Goal: Transaction & Acquisition: Book appointment/travel/reservation

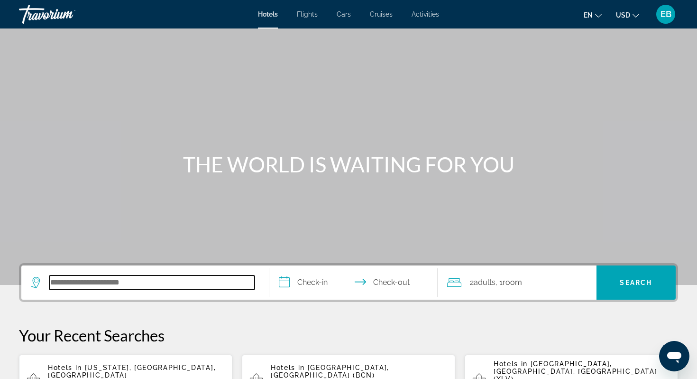
click at [134, 285] on input "Search hotel destination" at bounding box center [151, 282] width 205 height 14
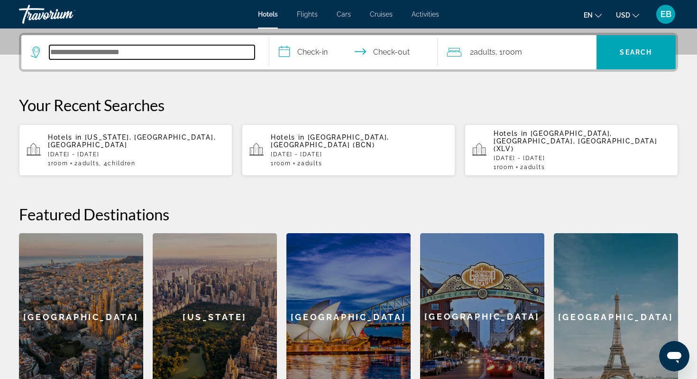
scroll to position [232, 0]
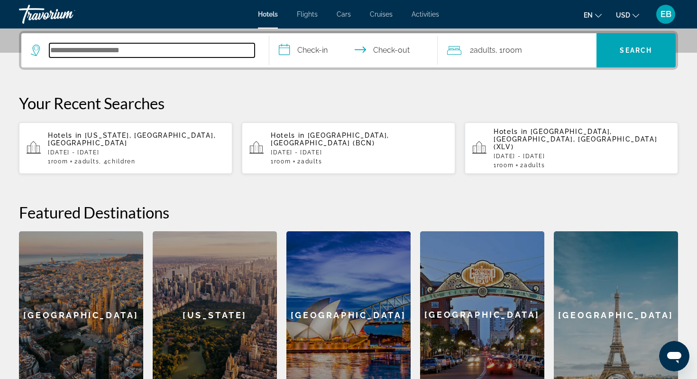
paste input "**********"
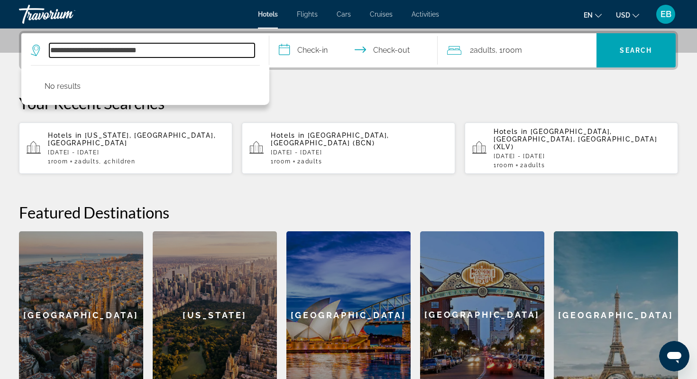
type input "**********"
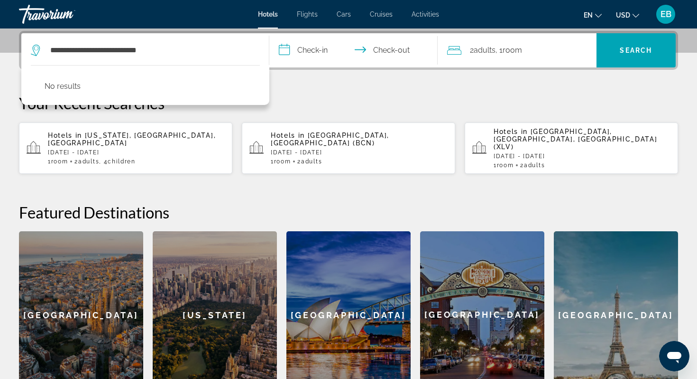
click at [295, 102] on p "Your Recent Searches" at bounding box center [348, 102] width 659 height 19
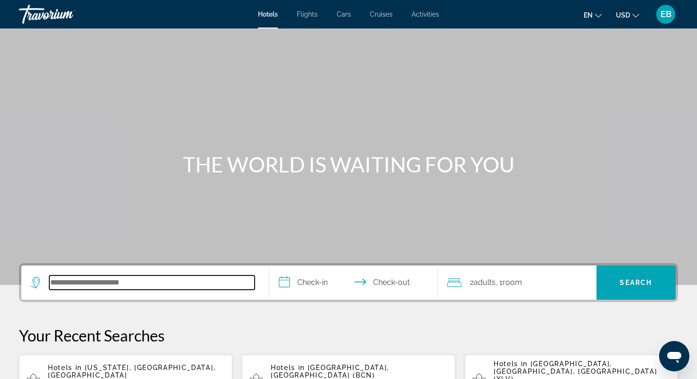
click at [140, 282] on input "Search hotel destination" at bounding box center [151, 282] width 205 height 14
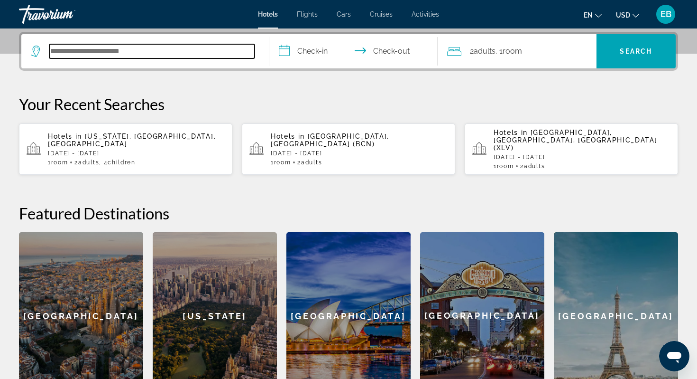
scroll to position [232, 0]
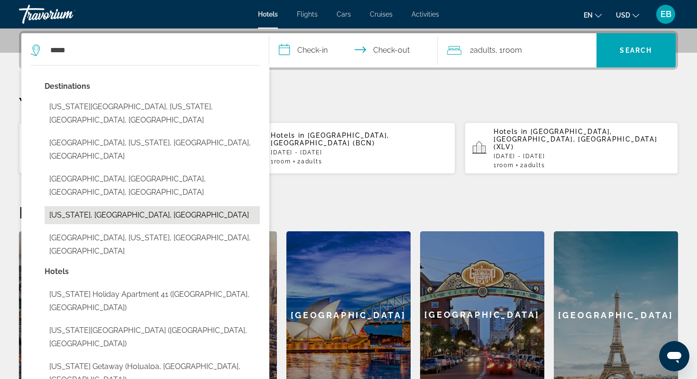
click at [127, 206] on button "Hawaii, HI, United States" at bounding box center [152, 215] width 215 height 18
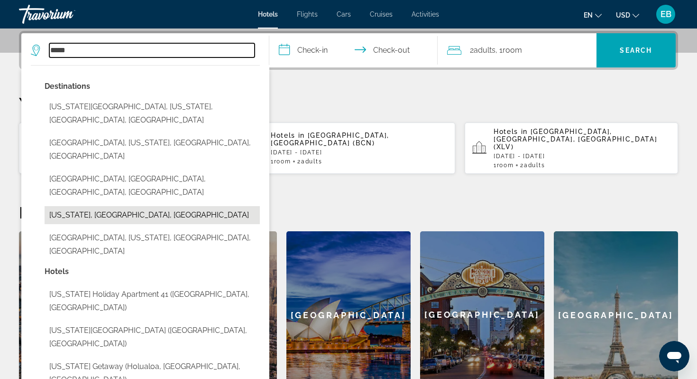
type input "**********"
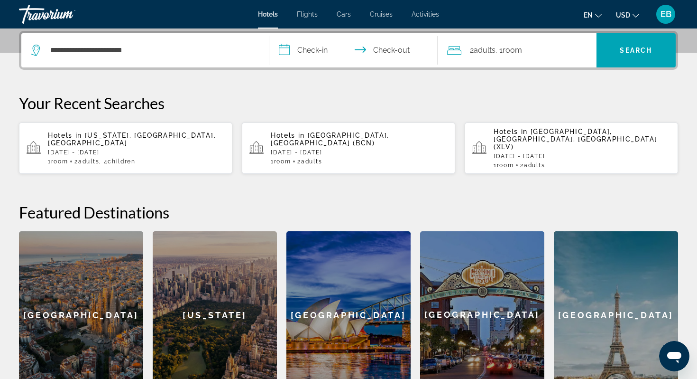
click at [310, 51] on input "**********" at bounding box center [355, 51] width 172 height 37
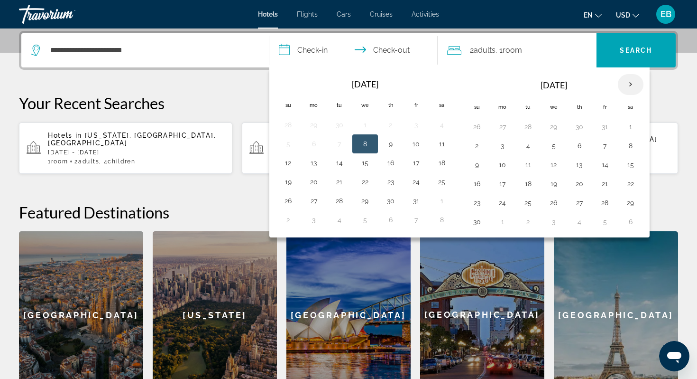
click at [630, 82] on th "Next month" at bounding box center [631, 84] width 26 height 21
click at [507, 202] on button "29" at bounding box center [502, 202] width 15 height 13
click at [631, 84] on th "Next month" at bounding box center [631, 84] width 26 height 21
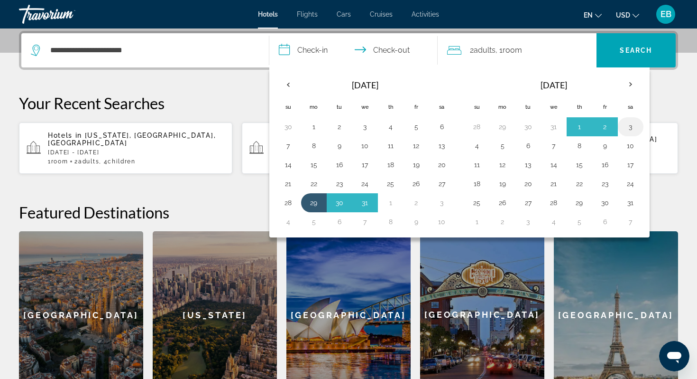
click at [631, 128] on button "3" at bounding box center [630, 126] width 15 height 13
type input "**********"
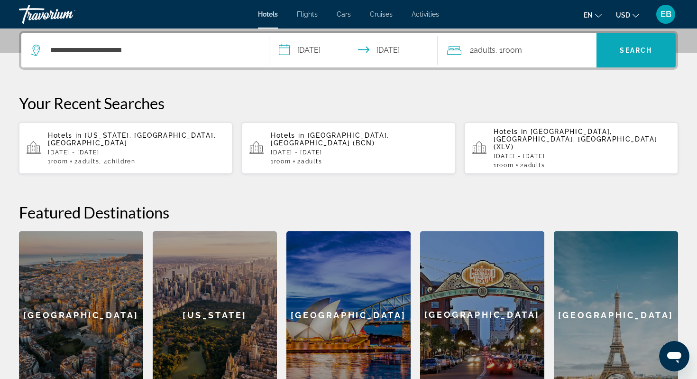
click at [643, 48] on span "Search" at bounding box center [636, 50] width 32 height 8
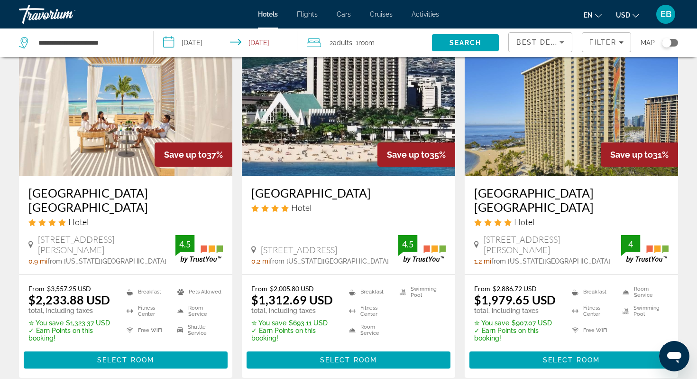
scroll to position [431, 0]
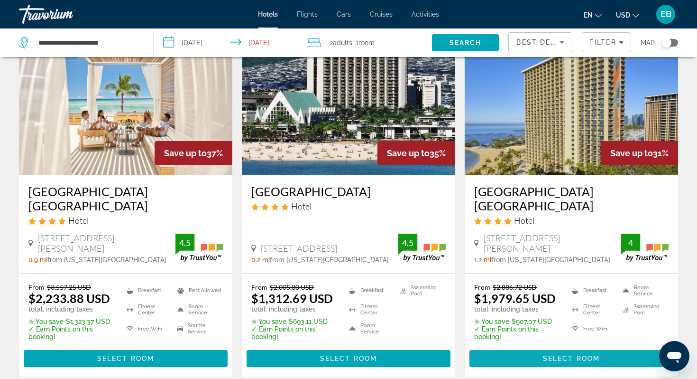
click at [587, 354] on span "Select Room" at bounding box center [571, 358] width 57 height 8
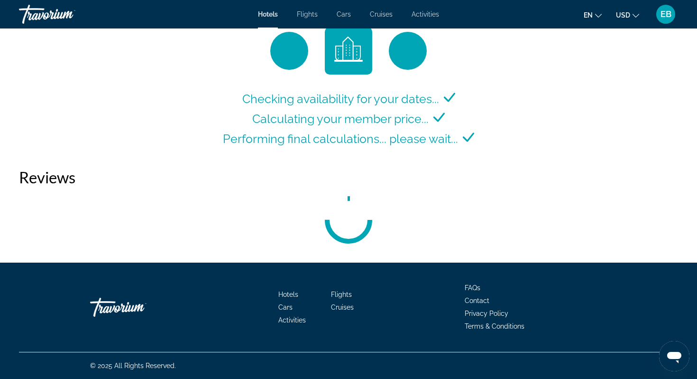
scroll to position [1330, 0]
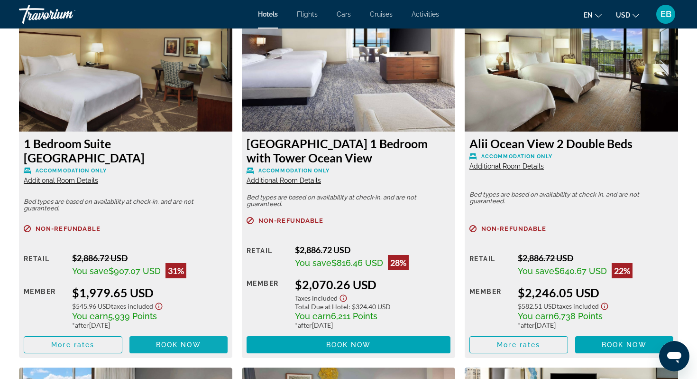
click at [174, 349] on span "Main content" at bounding box center [179, 344] width 99 height 23
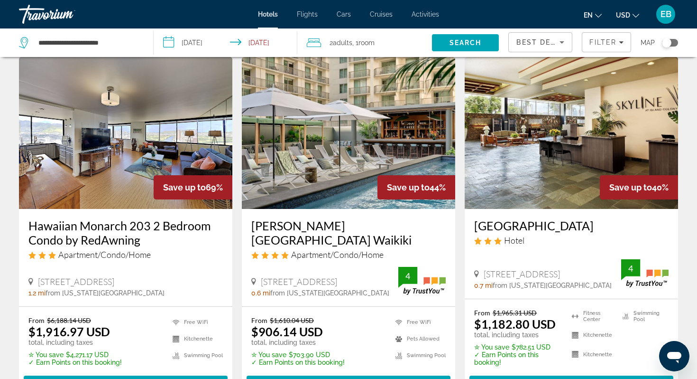
scroll to position [32, 0]
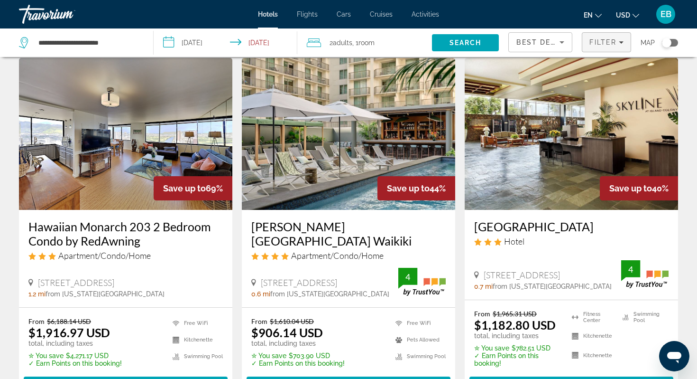
click at [603, 44] on span "Filter" at bounding box center [603, 42] width 27 height 8
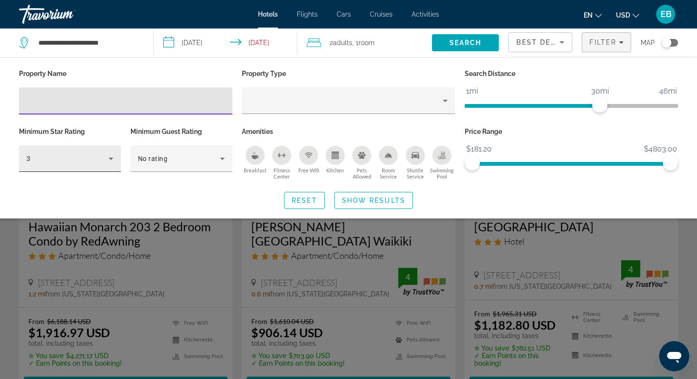
click at [115, 161] on icon "Hotel Filters" at bounding box center [110, 158] width 11 height 11
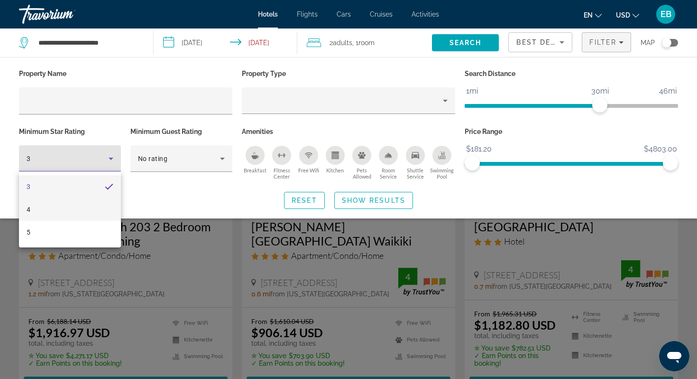
click at [80, 212] on mat-option "4" at bounding box center [70, 209] width 102 height 23
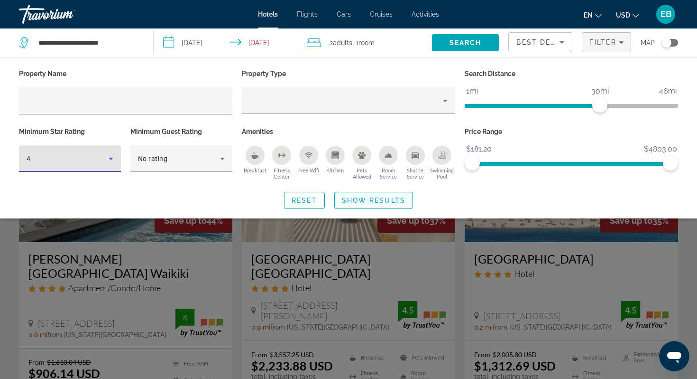
click at [364, 200] on span "Show Results" at bounding box center [374, 200] width 64 height 8
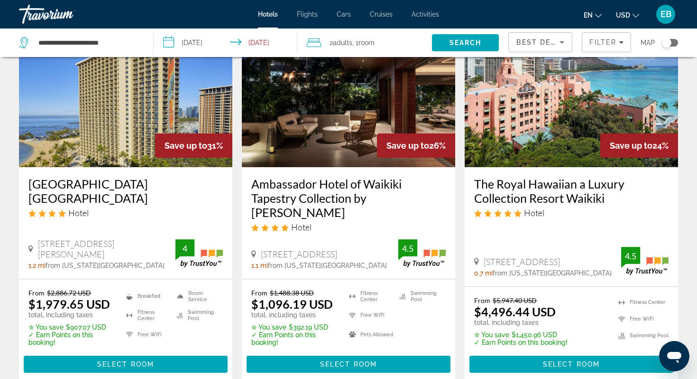
scroll to position [446, 0]
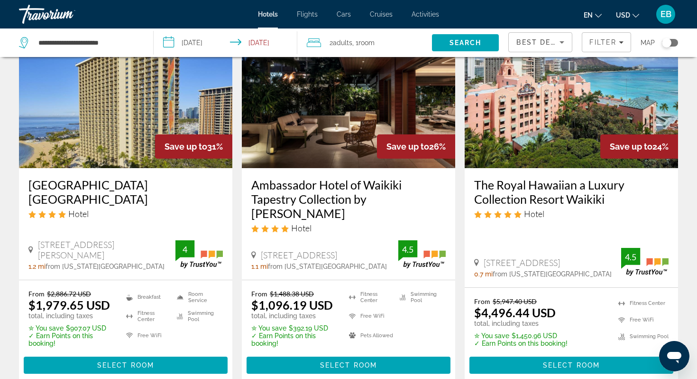
click at [311, 177] on h3 "Ambassador Hotel of Waikiki Tapestry Collection by Hilton" at bounding box center [348, 198] width 195 height 43
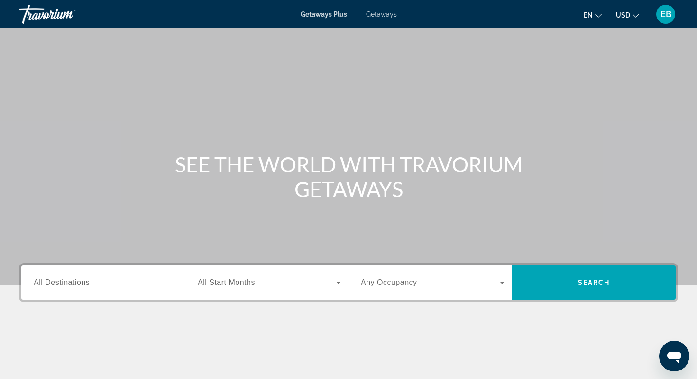
click at [77, 289] on div "Search widget" at bounding box center [106, 282] width 144 height 27
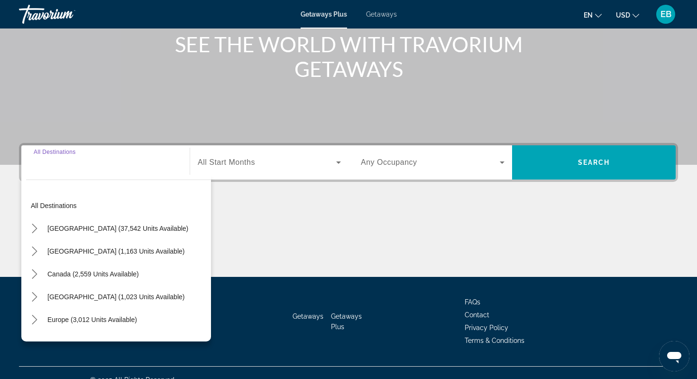
scroll to position [134, 0]
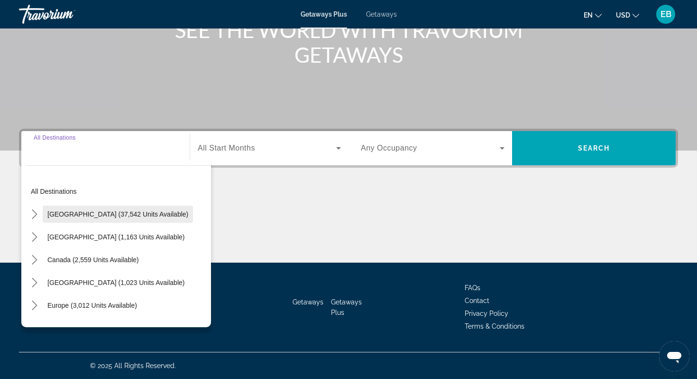
click at [76, 214] on span "[GEOGRAPHIC_DATA] (37,542 units available)" at bounding box center [117, 214] width 141 height 8
type input "**********"
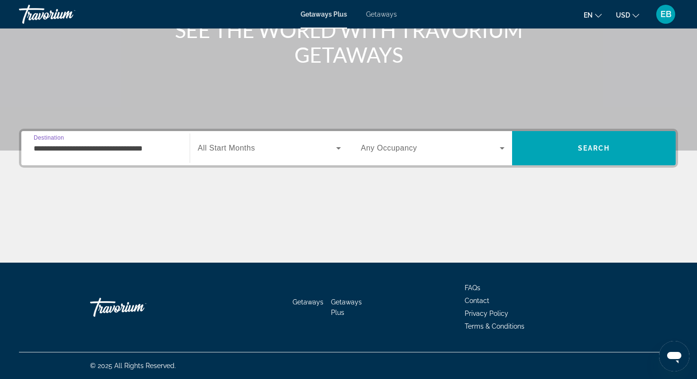
click at [240, 149] on span "All Start Months" at bounding box center [226, 148] width 57 height 8
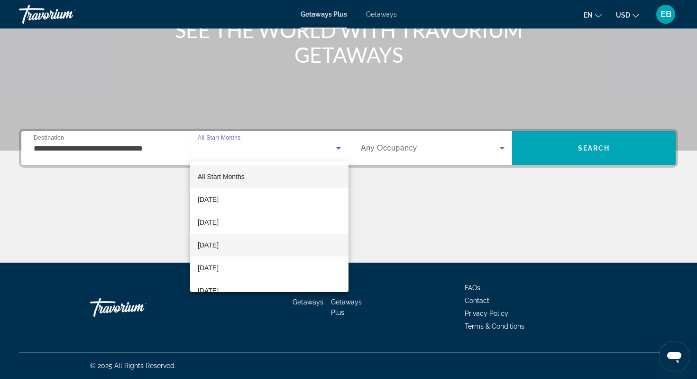
click at [219, 247] on span "[DATE]" at bounding box center [208, 244] width 21 height 11
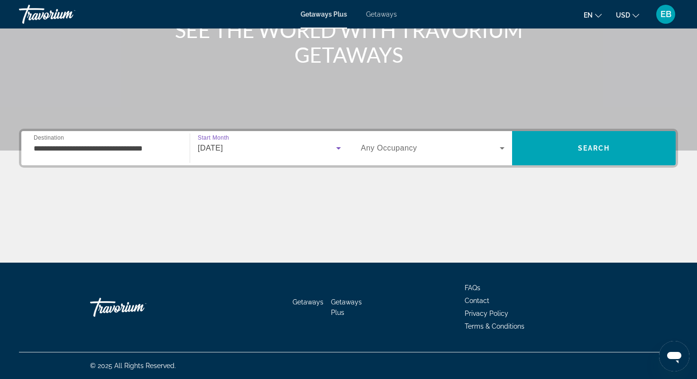
click at [423, 154] on div "Search widget" at bounding box center [433, 148] width 144 height 27
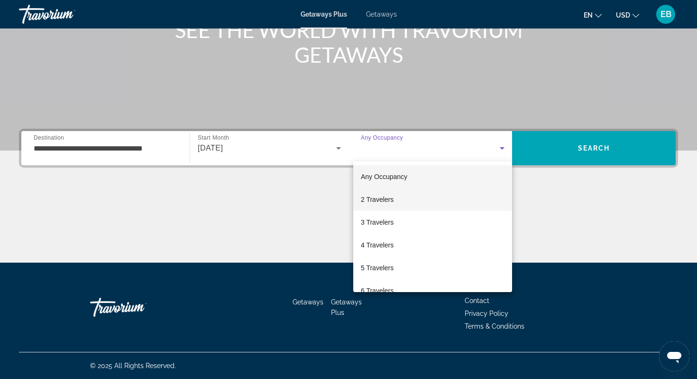
click at [398, 202] on mat-option "2 Travelers" at bounding box center [432, 199] width 159 height 23
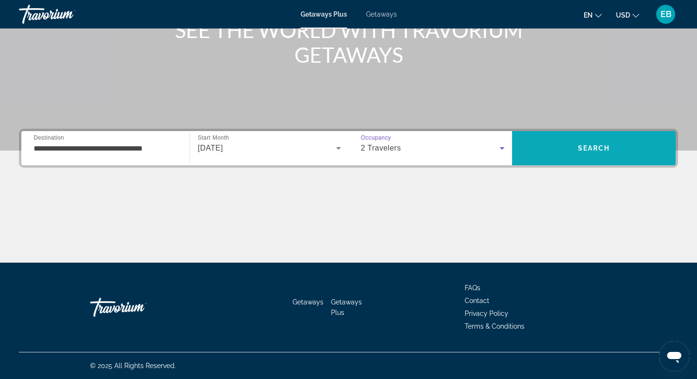
click at [583, 148] on span "Search" at bounding box center [594, 148] width 32 height 8
